Goal: Information Seeking & Learning: Learn about a topic

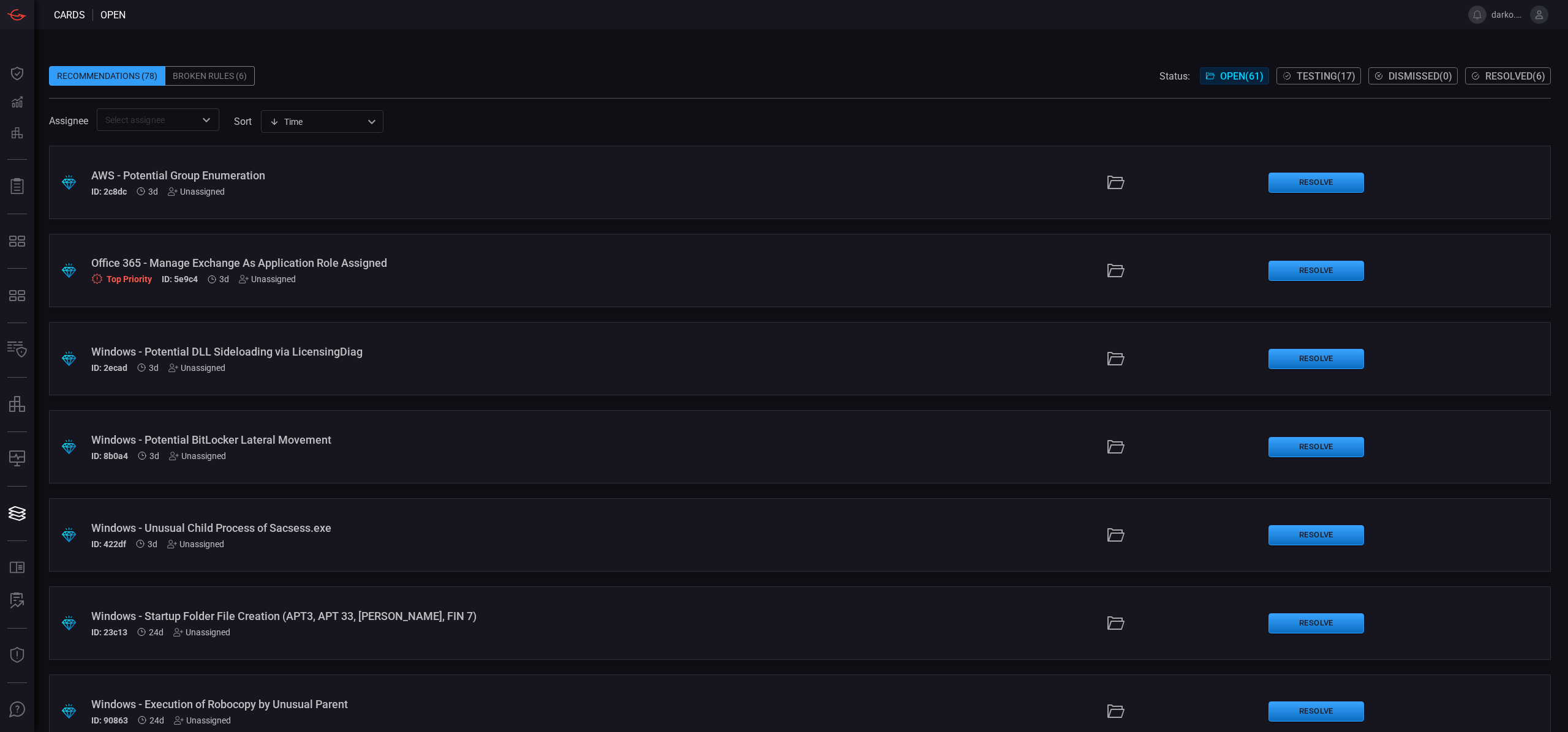
click at [376, 269] on div "Office 365 - Manage Exchange As Application Role Assigned" at bounding box center [383, 262] width 585 height 13
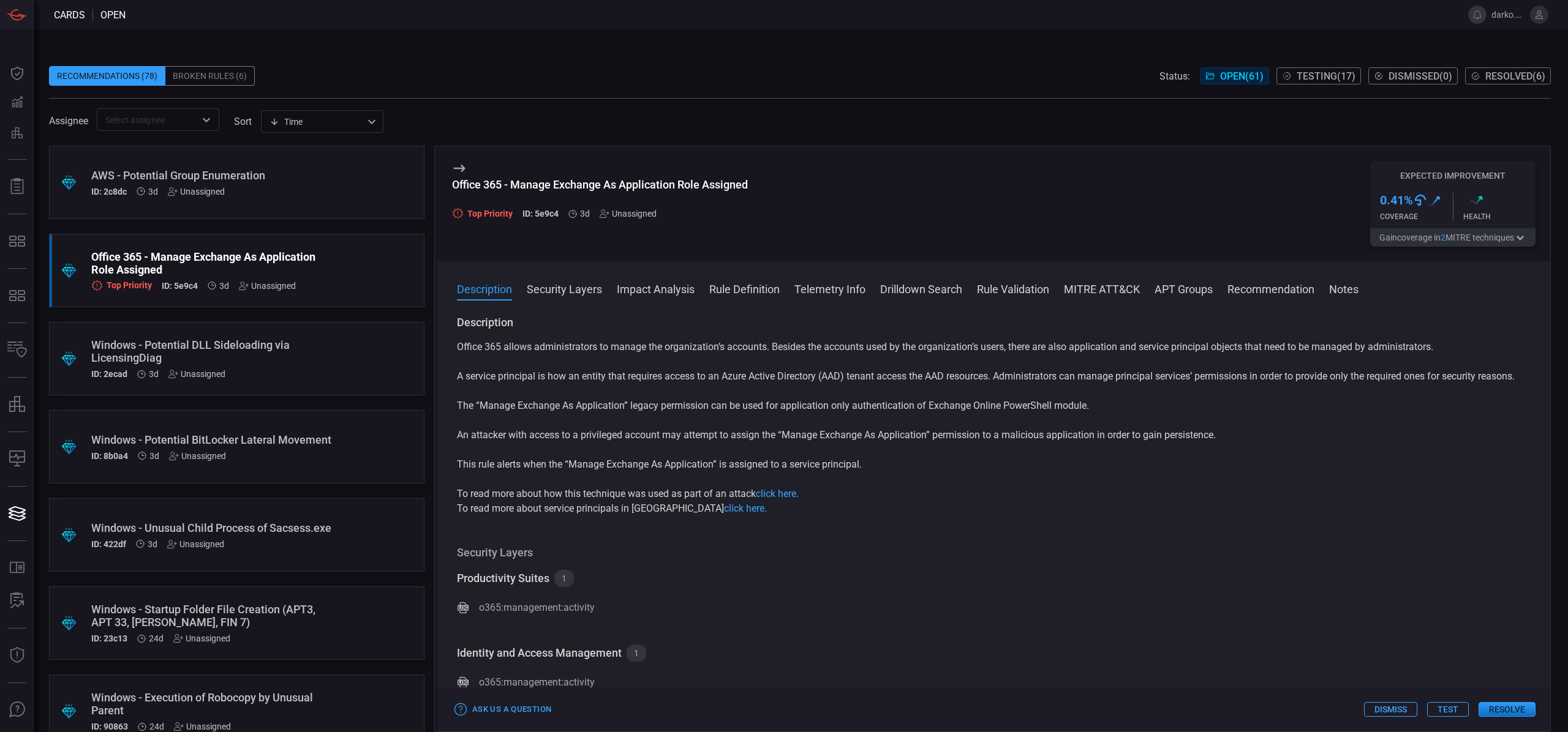
drag, startPoint x: 513, startPoint y: 341, endPoint x: 477, endPoint y: 323, distance: 40.2
click at [512, 340] on p "Office 365 allows administrators to manage the organization’s accounts. Besides…" at bounding box center [993, 347] width 1074 height 14
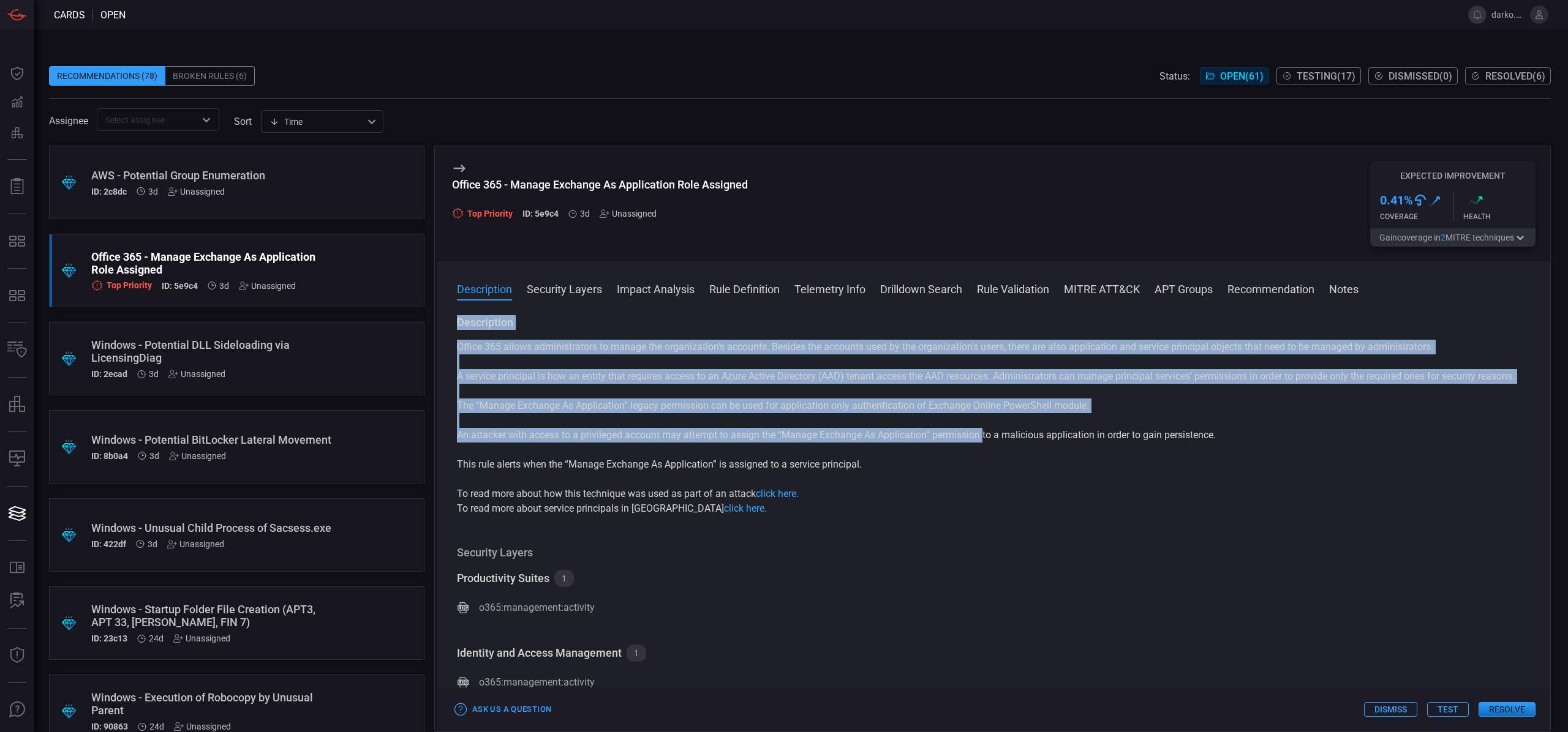
drag, startPoint x: 562, startPoint y: 348, endPoint x: 990, endPoint y: 454, distance: 440.9
click at [994, 457] on div "Description Office 365 allows administrators to manage the organization’s accou…" at bounding box center [993, 416] width 1074 height 201
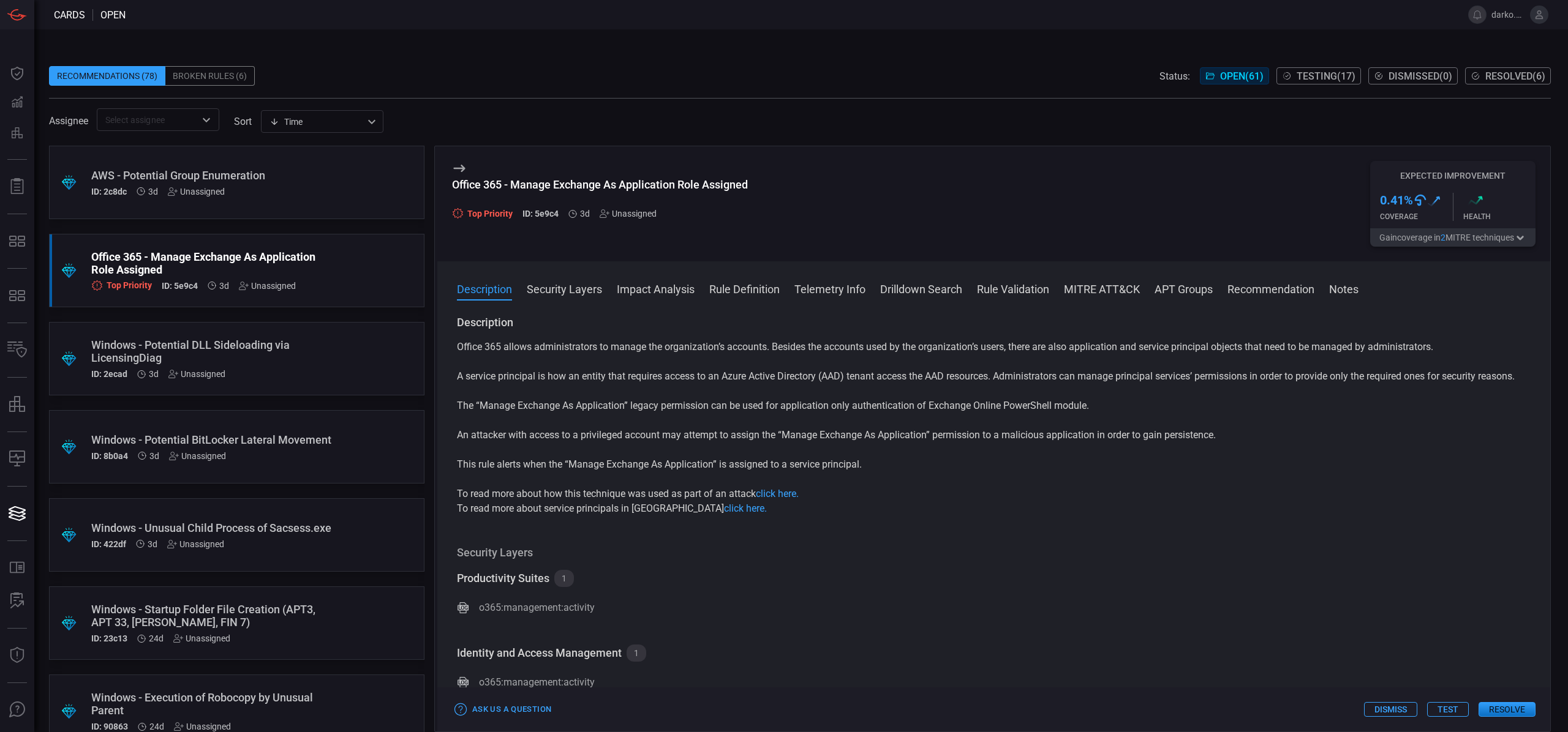
drag, startPoint x: 963, startPoint y: 458, endPoint x: 927, endPoint y: 459, distance: 36.0
click at [958, 458] on div "Office 365 allows administrators to manage the organization’s accounts. Besides…" at bounding box center [993, 428] width 1074 height 176
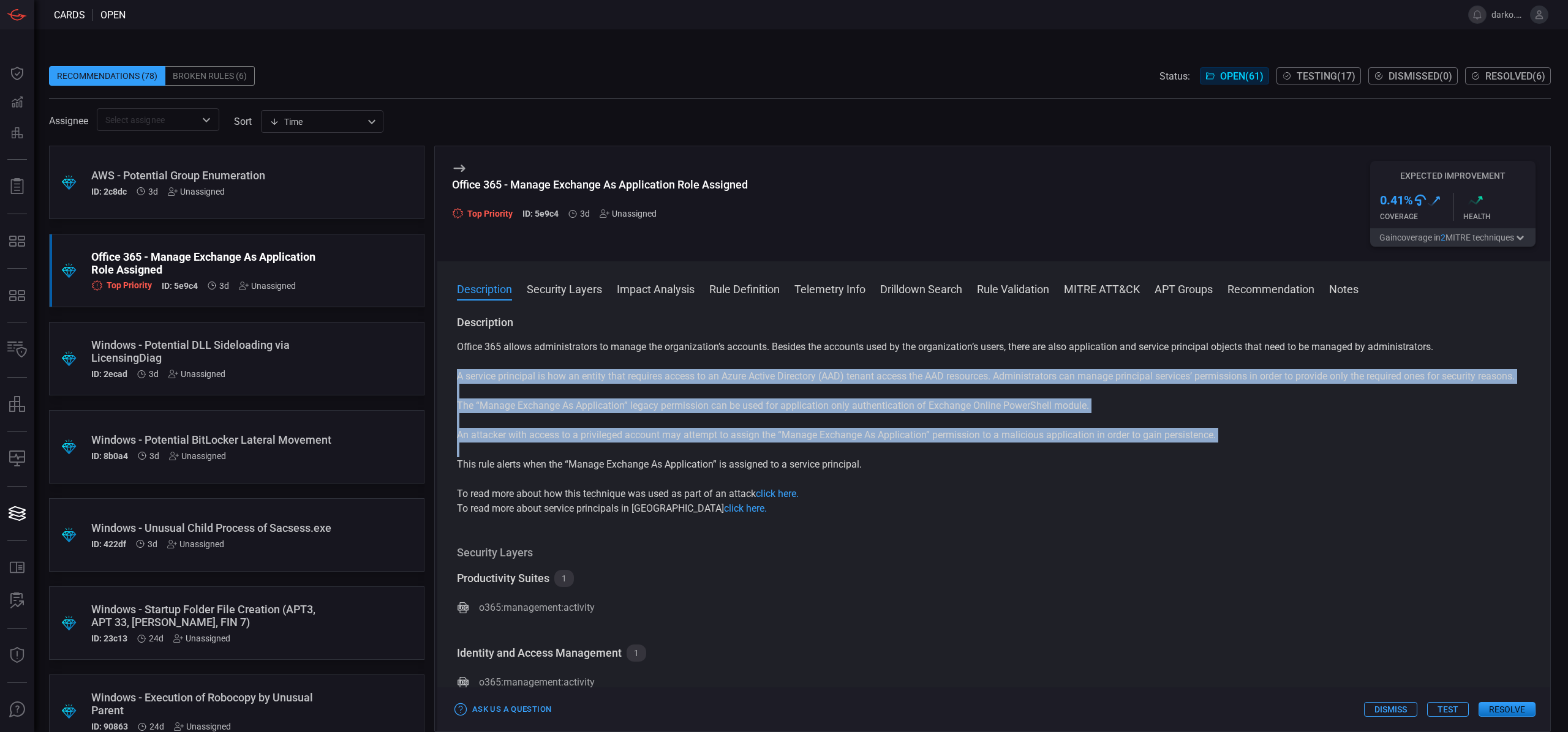
drag, startPoint x: 883, startPoint y: 488, endPoint x: 511, endPoint y: 372, distance: 389.7
click at [514, 375] on div "Office 365 allows administrators to manage the organization’s accounts. Besides…" at bounding box center [993, 428] width 1074 height 176
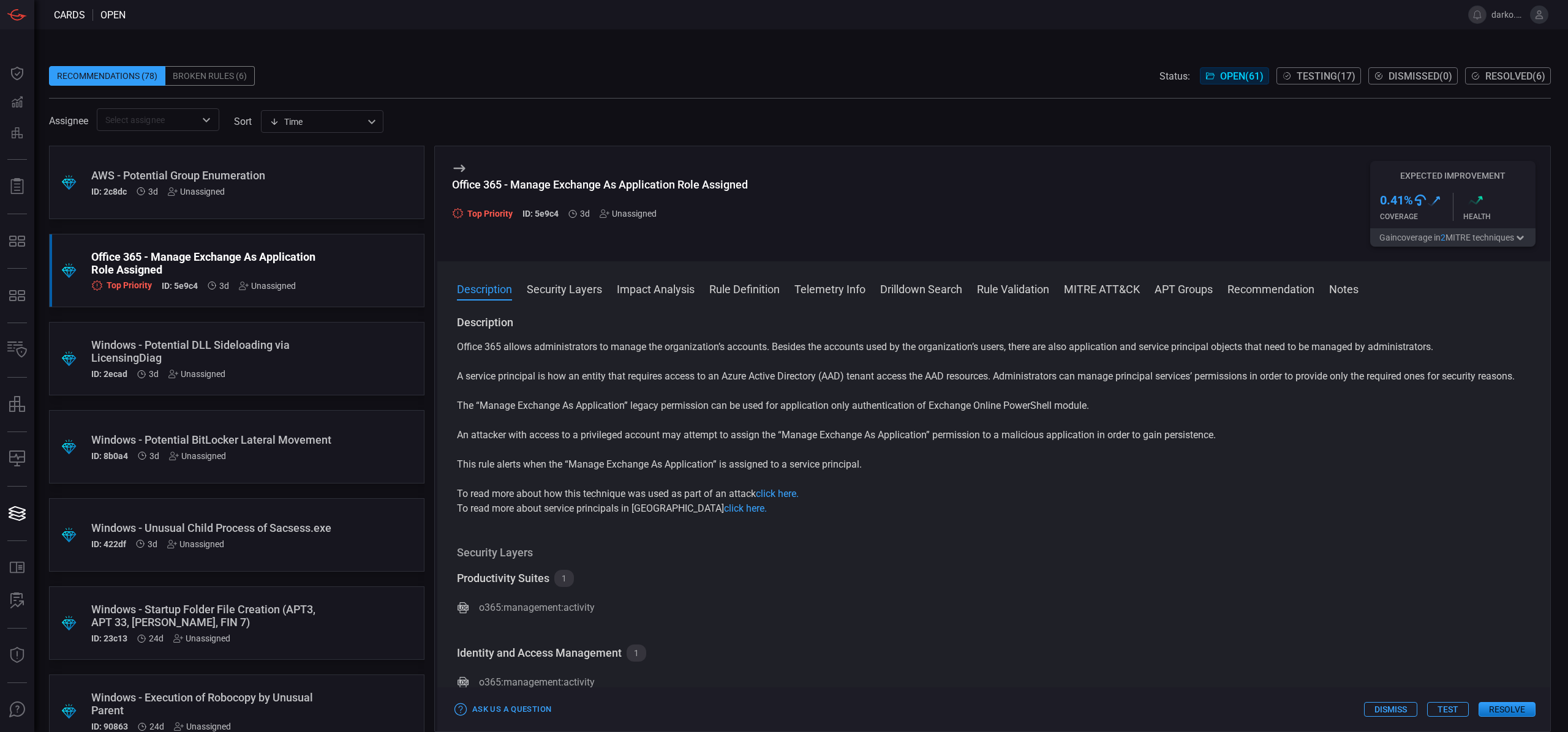
click at [565, 352] on p "Office 365 allows administrators to manage the organization’s accounts. Besides…" at bounding box center [993, 347] width 1074 height 14
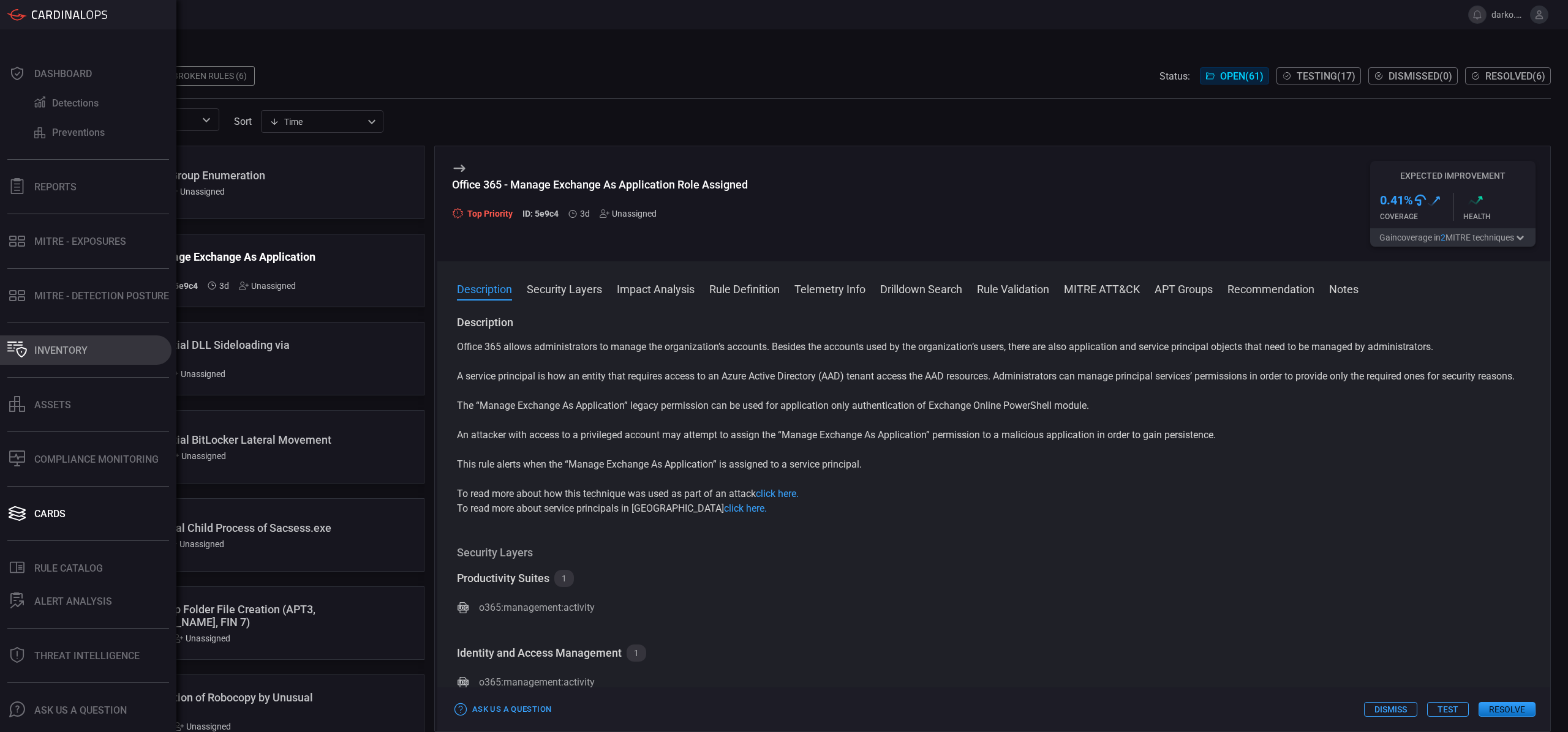
click at [76, 353] on div "Inventory" at bounding box center [61, 350] width 53 height 11
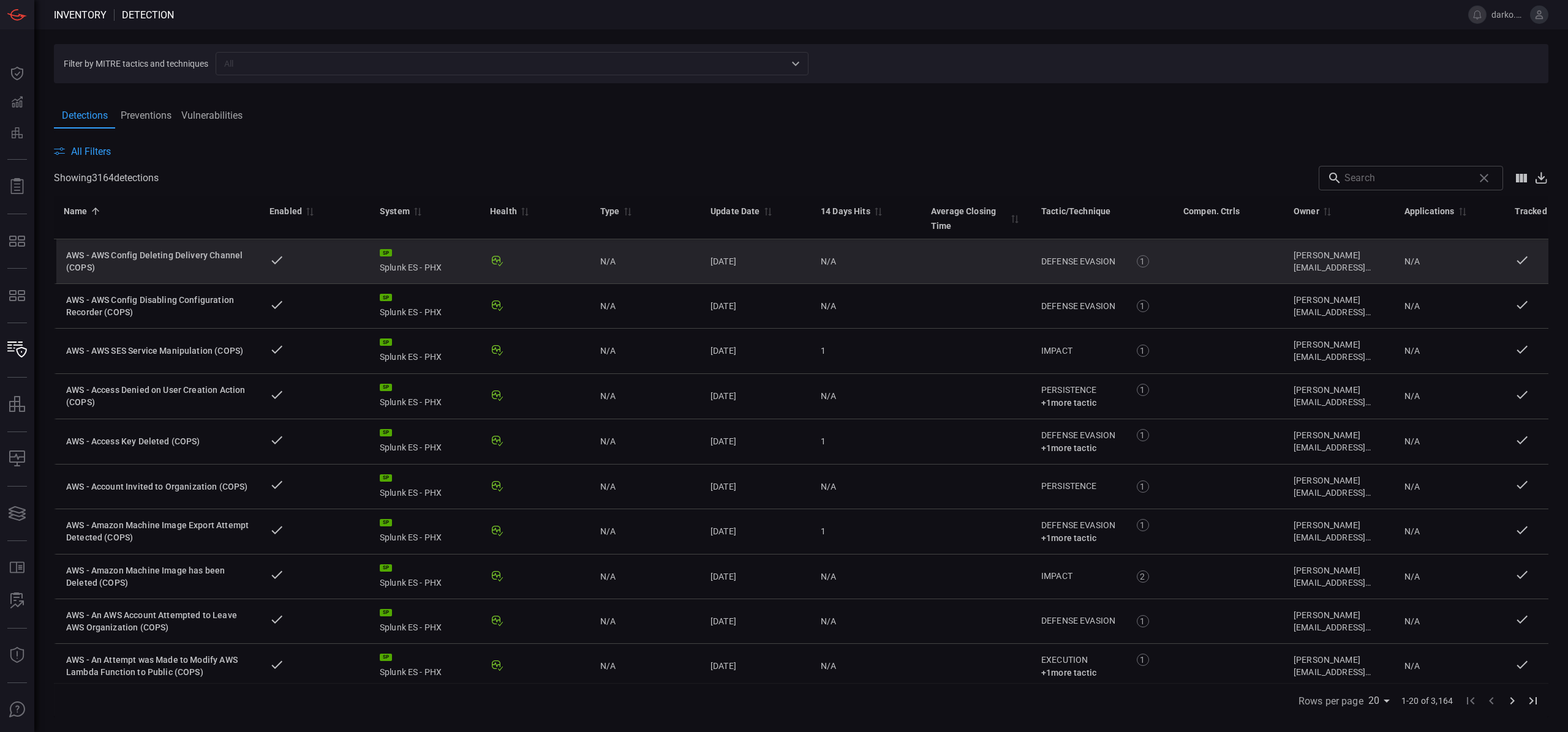
click at [195, 256] on div "AWS - AWS Config Deleting Delivery Channel (COPS)" at bounding box center [158, 261] width 184 height 24
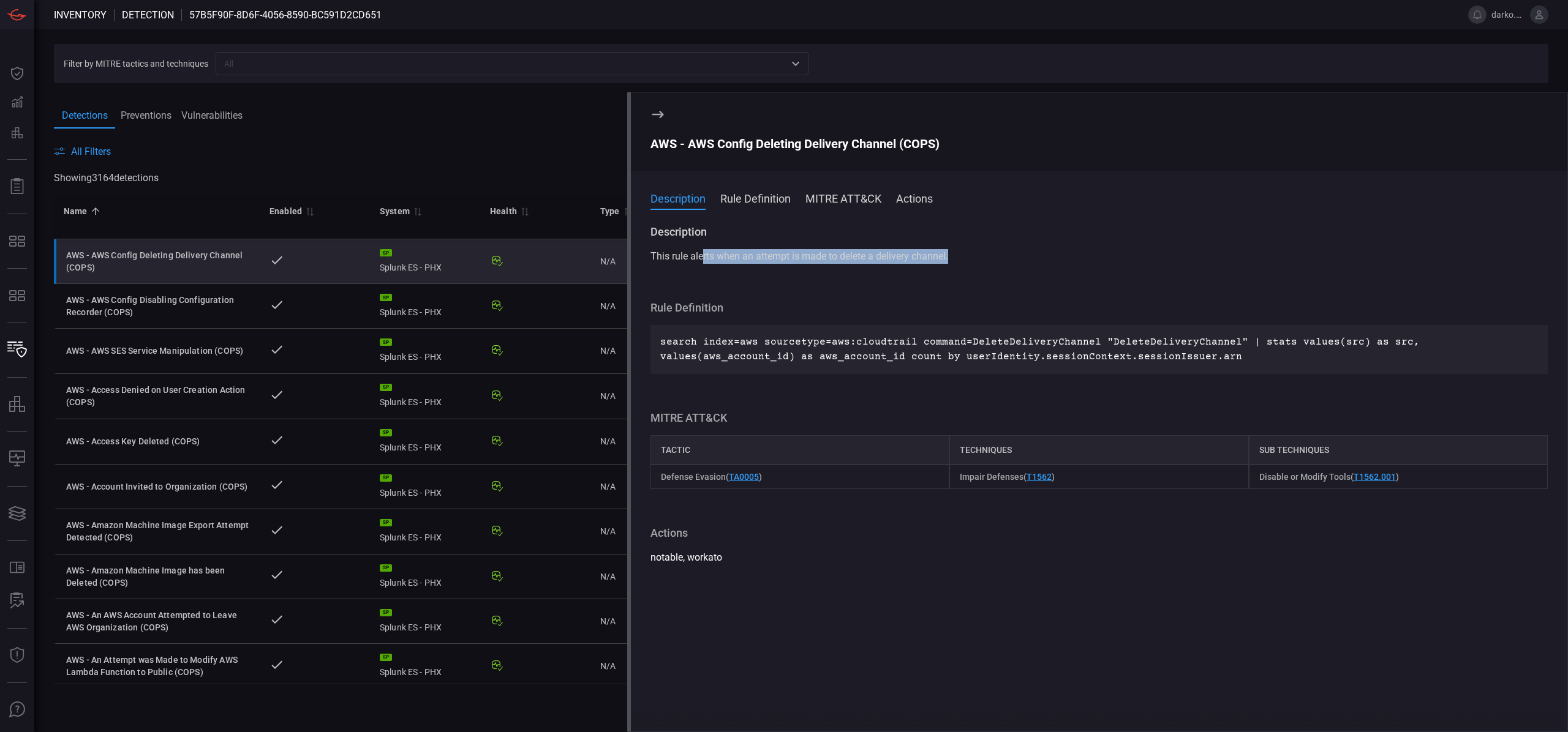
drag, startPoint x: 969, startPoint y: 256, endPoint x: 694, endPoint y: 258, distance: 275.0
click at [697, 258] on div "This rule alerts when an attempt is made to delete a delivery channel." at bounding box center [1099, 256] width 897 height 14
click at [751, 261] on span "This rule alerts when an attempt is made to delete a delivery channel." at bounding box center [799, 256] width 298 height 11
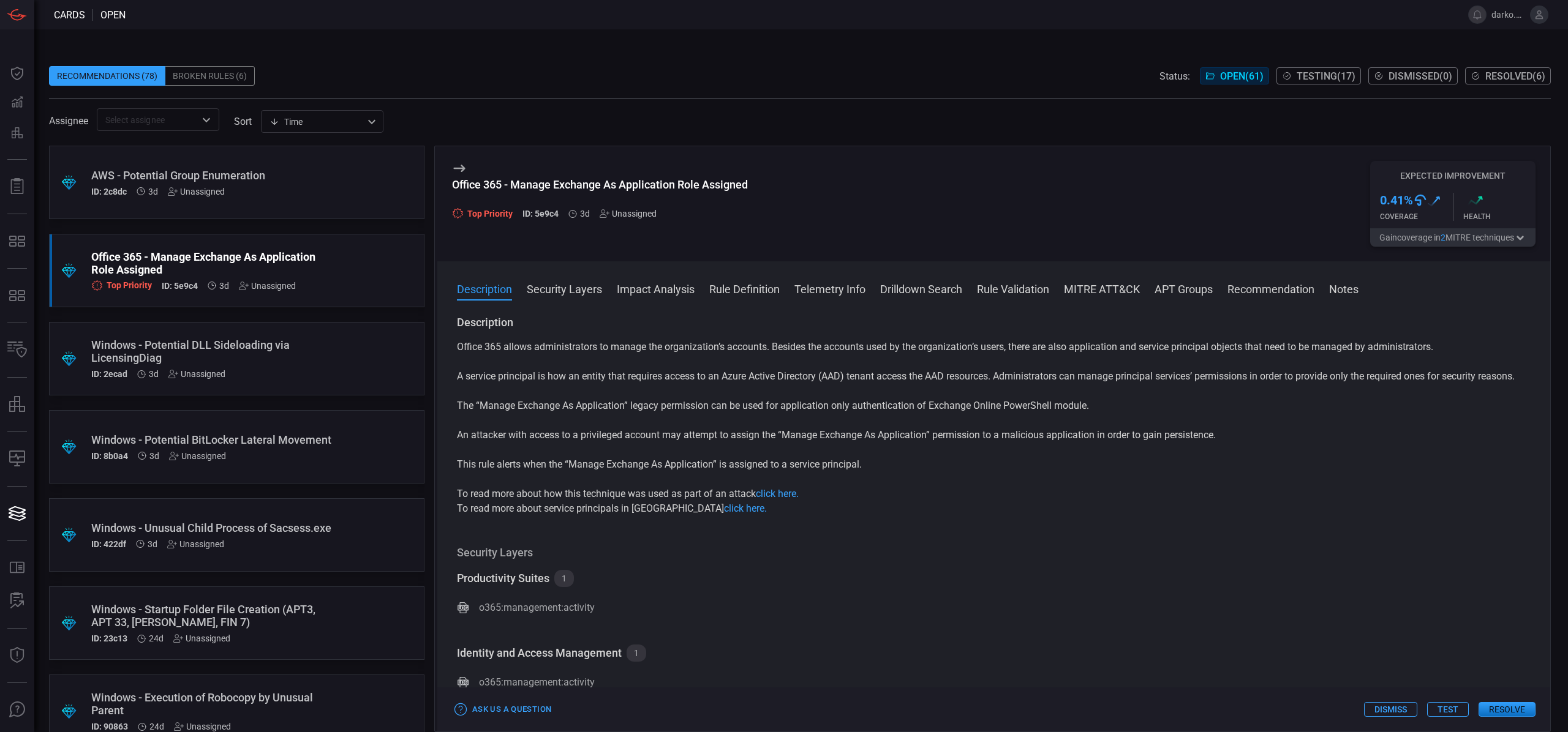
click at [209, 84] on div "Broken Rules (6)" at bounding box center [210, 76] width 90 height 20
